Goal: Task Accomplishment & Management: Complete application form

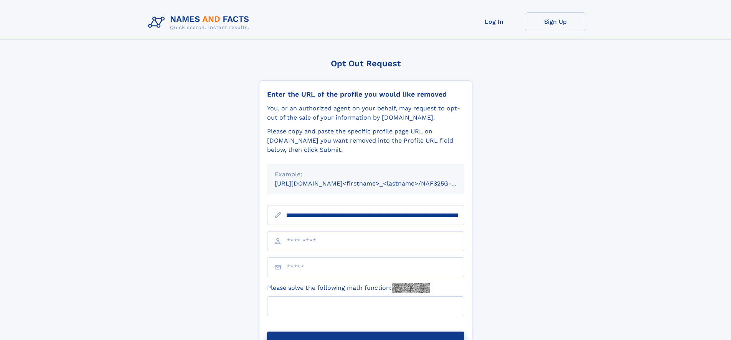
scroll to position [0, 84]
type input "**********"
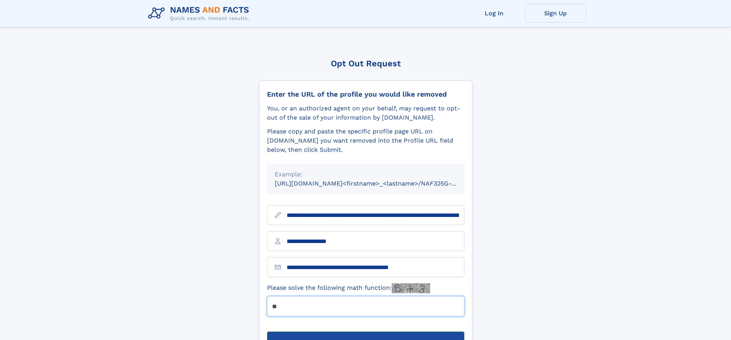
type input "**"
click at [365, 332] on button "Submit Opt Out Request" at bounding box center [365, 344] width 197 height 25
